Goal: Find specific page/section: Find specific page/section

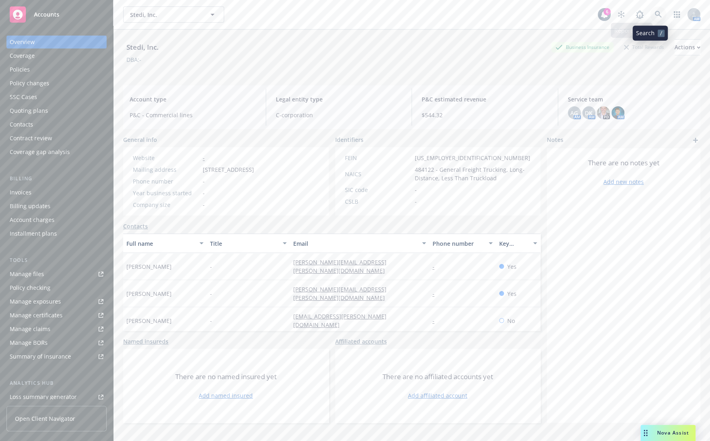
click at [655, 13] on icon at bounding box center [658, 14] width 7 height 7
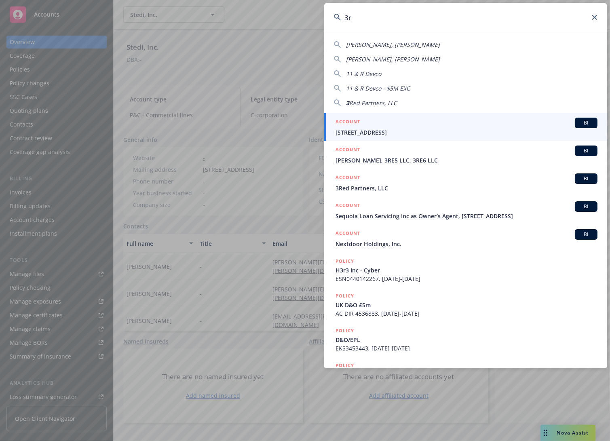
type input "3"
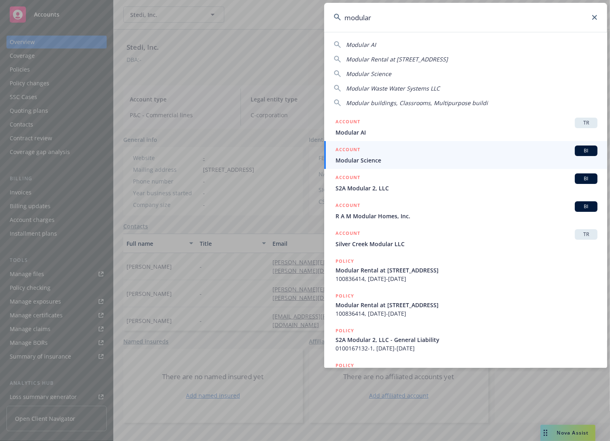
drag, startPoint x: 391, startPoint y: 17, endPoint x: 137, endPoint y: 10, distance: 253.8
click at [107, 2] on div "modular Modular AI Modular Rental at [STREET_ADDRESS] Modular Science Modular W…" at bounding box center [305, 220] width 610 height 441
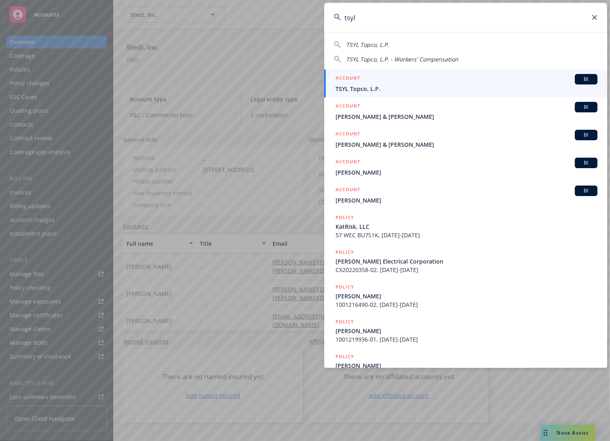
type input "tsyl"
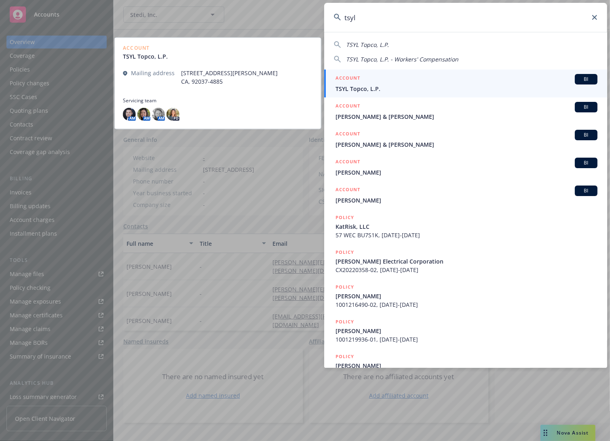
click at [427, 89] on span "TSYL Topco, L.P." at bounding box center [466, 88] width 262 height 8
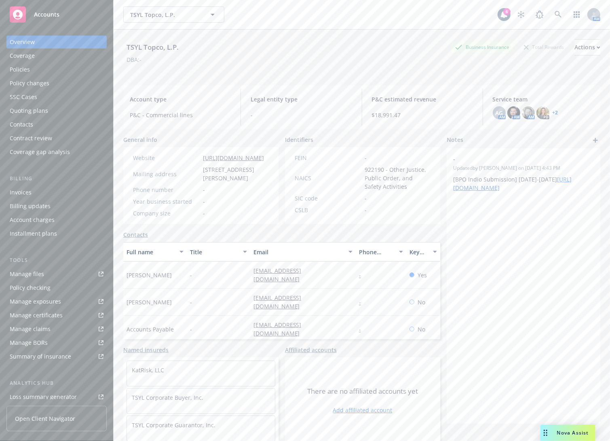
click at [443, 76] on div "TSYL Topco, L.P. Business Insurance Total Rewards Actions DBA: -" at bounding box center [361, 53] width 477 height 49
drag, startPoint x: 372, startPoint y: 78, endPoint x: 366, endPoint y: 78, distance: 5.7
click at [372, 78] on div "TSYL Topco, L.P. Business Insurance Total Rewards Actions DBA: -" at bounding box center [361, 53] width 477 height 49
click at [33, 195] on div "Invoices" at bounding box center [57, 192] width 94 height 13
